Goal: Task Accomplishment & Management: Use online tool/utility

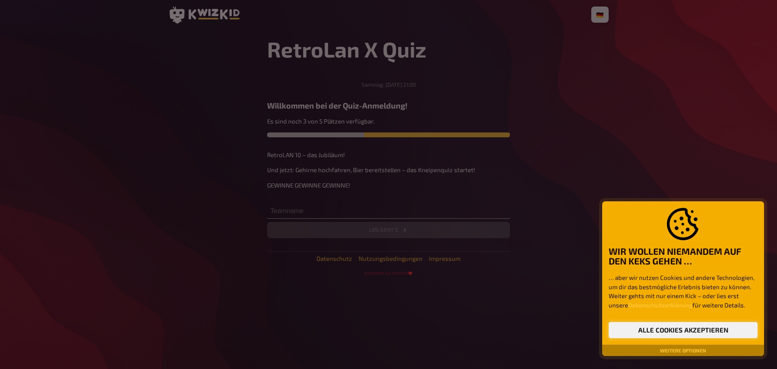
click at [666, 333] on button "Alle Cookies akzeptieren" at bounding box center [683, 330] width 149 height 16
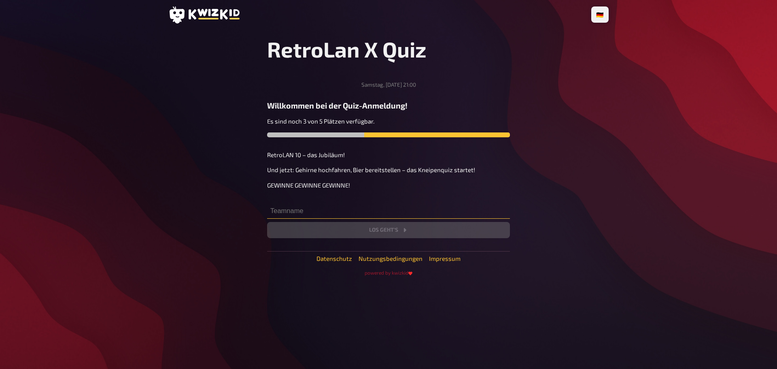
click at [295, 214] on input "text" at bounding box center [388, 210] width 243 height 16
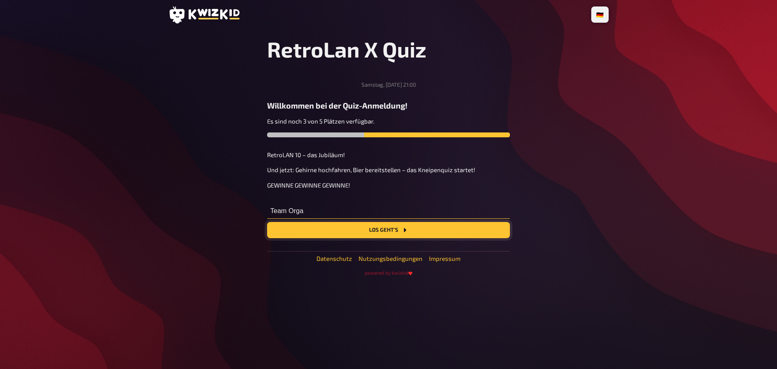
type input "Team Orga"
click at [378, 231] on button "Los geht's" at bounding box center [388, 230] width 243 height 16
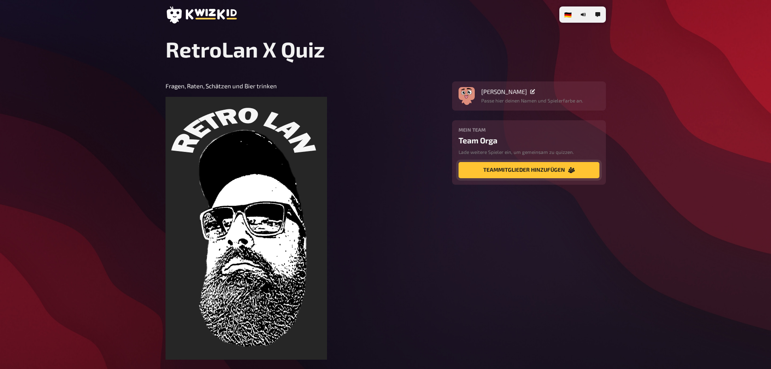
click at [487, 172] on button "Teammitglieder hinzufügen" at bounding box center [529, 170] width 141 height 16
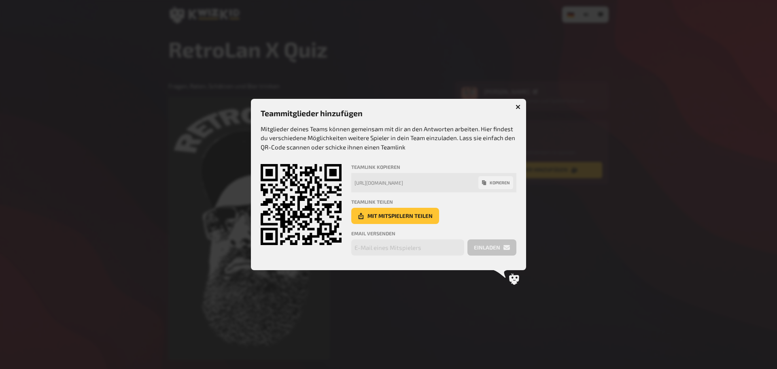
click at [388, 183] on div "[URL][DOMAIN_NAME]" at bounding box center [417, 183] width 124 height 6
copy div "[URL][DOMAIN_NAME]"
click at [519, 107] on icon "button" at bounding box center [518, 107] width 8 height 8
